Goal: Information Seeking & Learning: Find contact information

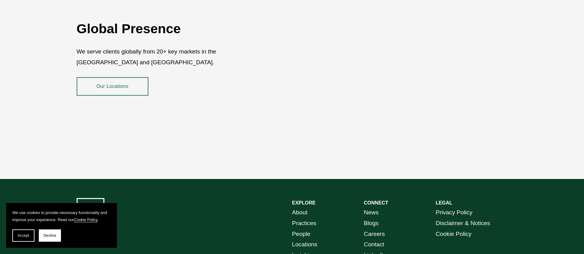
scroll to position [1143, 0]
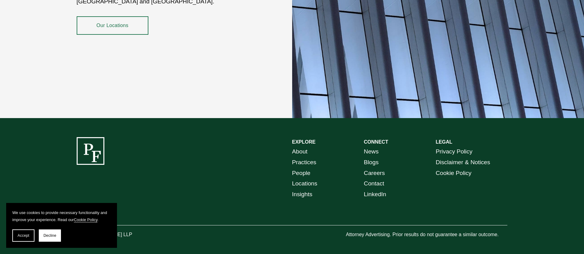
click at [305, 170] on link "People" at bounding box center [301, 173] width 18 height 11
click at [301, 171] on link "People" at bounding box center [301, 173] width 18 height 11
click at [45, 233] on button "Decline" at bounding box center [50, 236] width 22 height 12
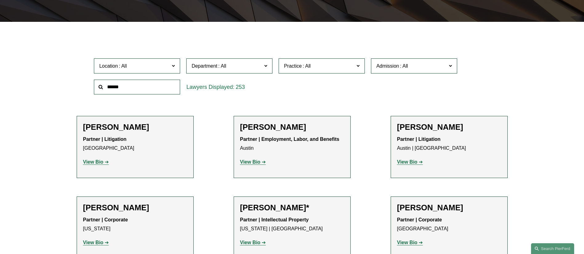
scroll to position [203, 0]
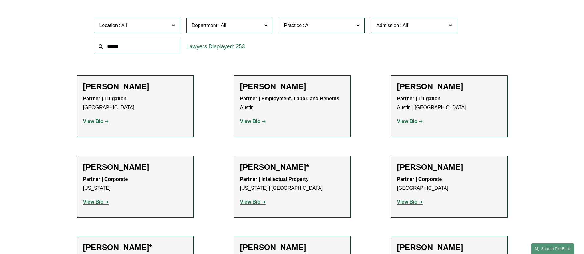
click at [410, 25] on span "Admission" at bounding box center [411, 25] width 71 height 8
click at [0, 0] on link "California" at bounding box center [0, 0] width 0 height 0
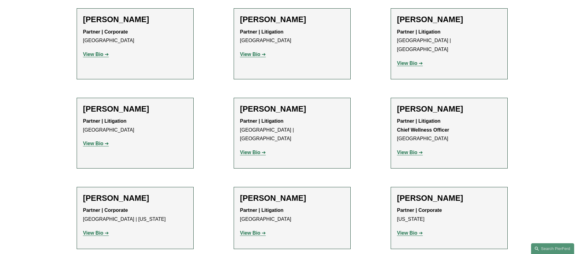
scroll to position [725, 0]
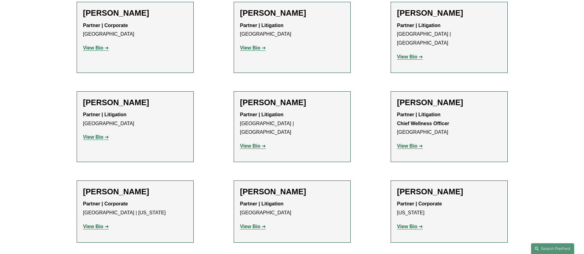
click at [411, 224] on strong "View Bio" at bounding box center [407, 226] width 20 height 5
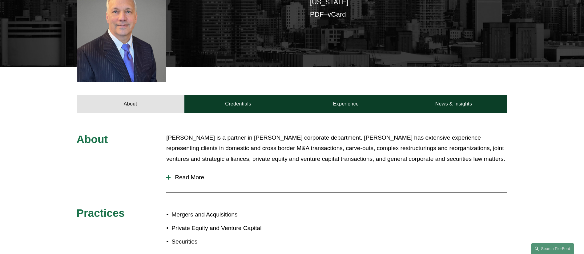
scroll to position [171, 0]
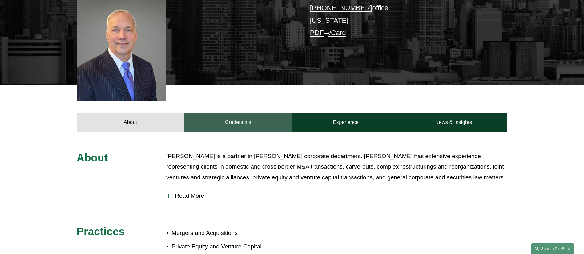
click at [230, 113] on link "Credentials" at bounding box center [238, 122] width 108 height 18
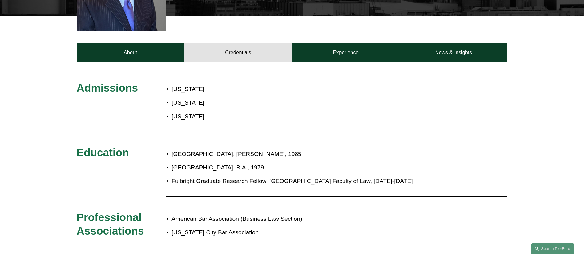
scroll to position [240, 0]
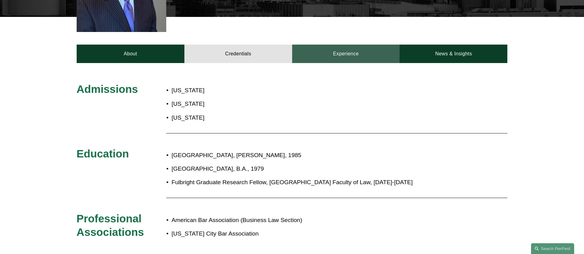
click at [353, 47] on link "Experience" at bounding box center [346, 54] width 108 height 18
